Goal: Information Seeking & Learning: Check status

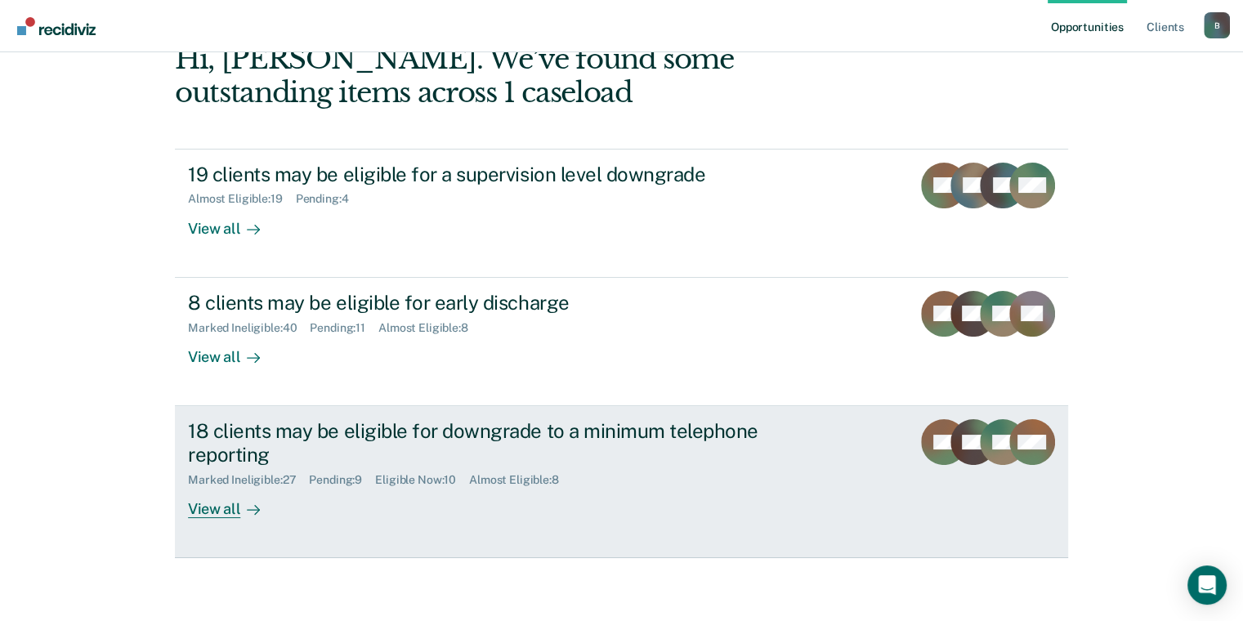
scroll to position [98, 0]
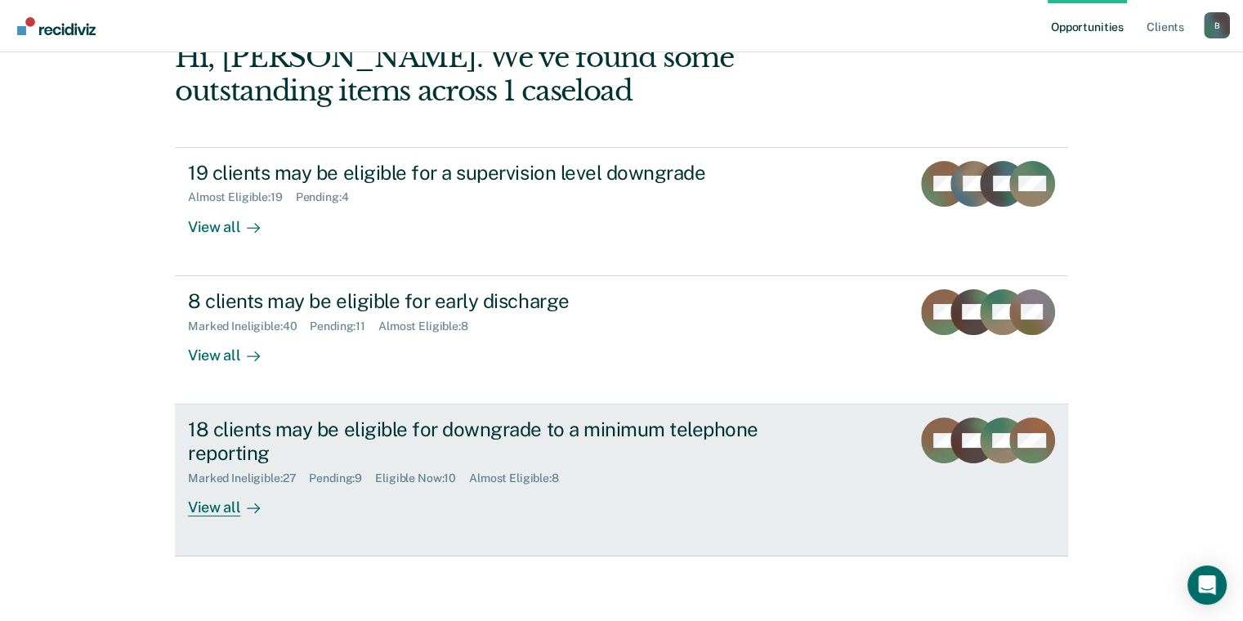
click at [231, 503] on div "View all" at bounding box center [234, 501] width 92 height 32
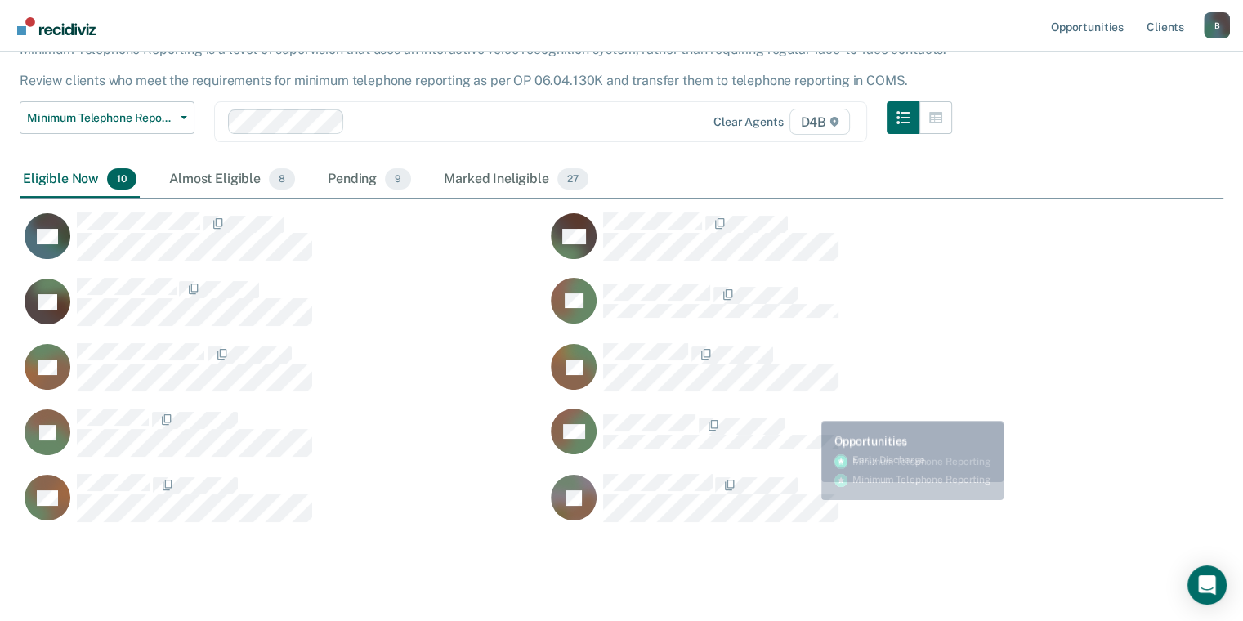
scroll to position [150, 0]
